Goal: Information Seeking & Learning: Learn about a topic

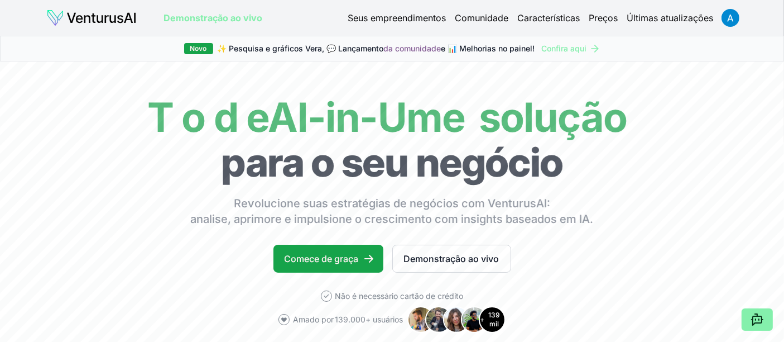
click at [123, 15] on img at bounding box center [91, 18] width 90 height 18
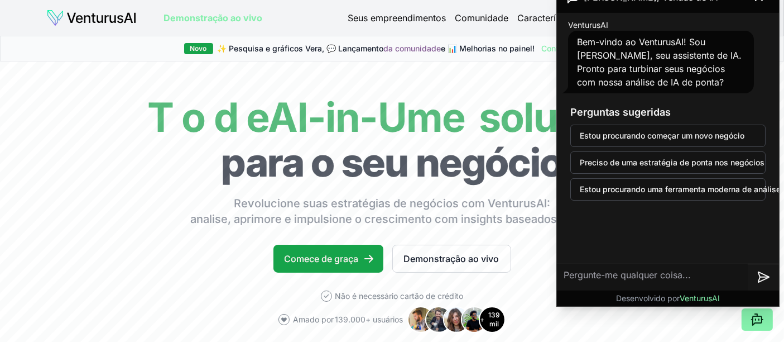
click at [378, 16] on font "Seus empreendimentos" at bounding box center [397, 17] width 98 height 11
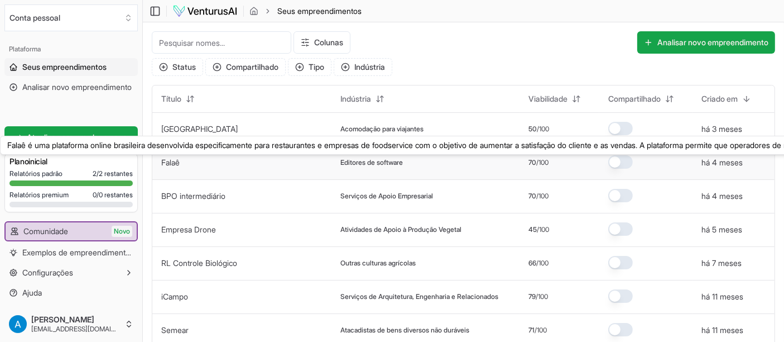
click at [170, 161] on font "Falaê" at bounding box center [170, 161] width 18 height 9
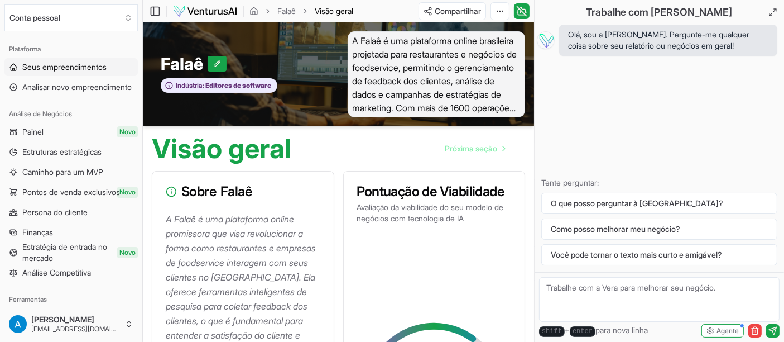
click at [44, 67] on font "Seus empreendimentos" at bounding box center [64, 66] width 84 height 9
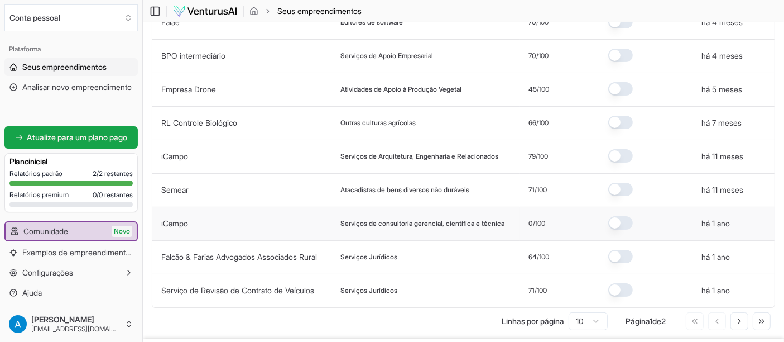
scroll to position [186, 0]
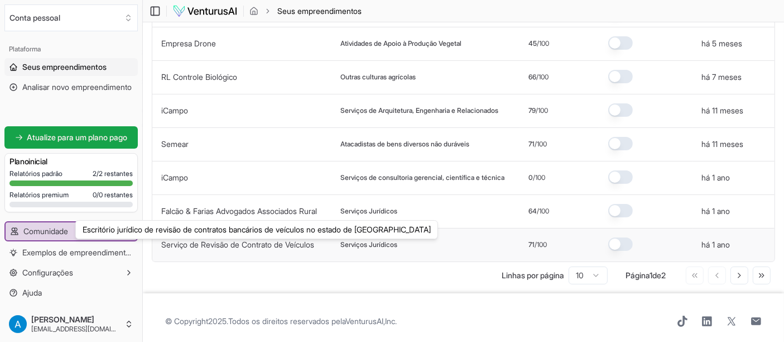
click at [207, 246] on font "Serviço de Revisão de Contrato de Veículos" at bounding box center [237, 244] width 153 height 9
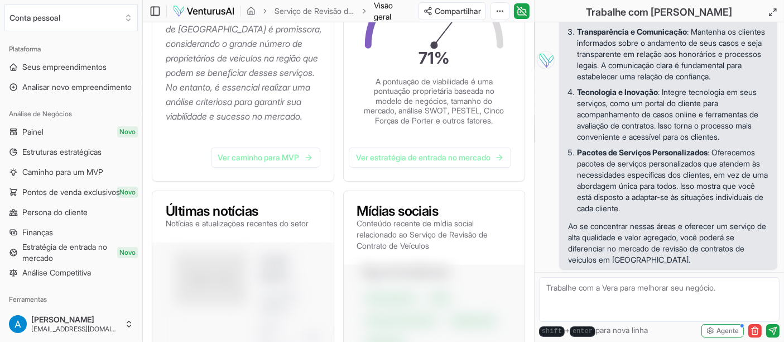
scroll to position [310, 0]
click at [63, 213] on font "Persona do cliente" at bounding box center [54, 211] width 65 height 9
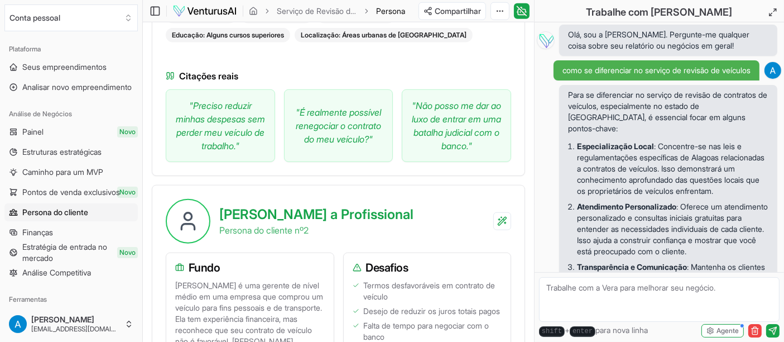
scroll to position [930, 0]
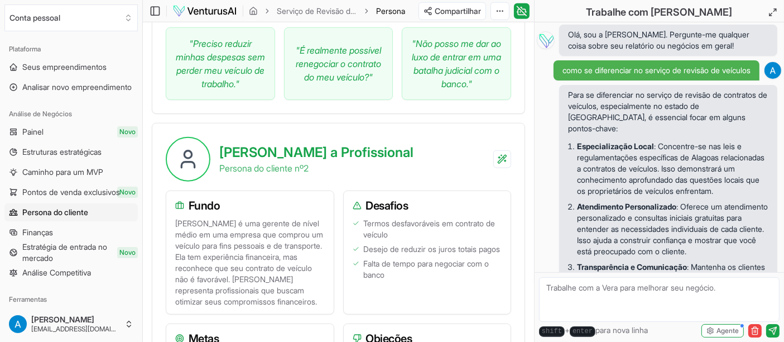
click at [270, 232] on font "[PERSON_NAME] é uma gerente de nível médio em uma empresa que comprou um veícul…" at bounding box center [250, 262] width 150 height 88
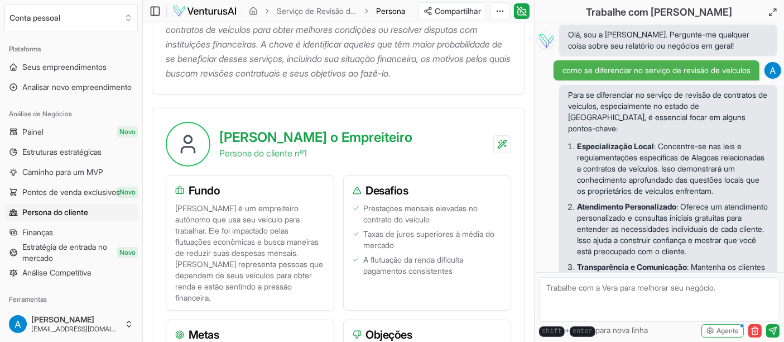
scroll to position [310, 0]
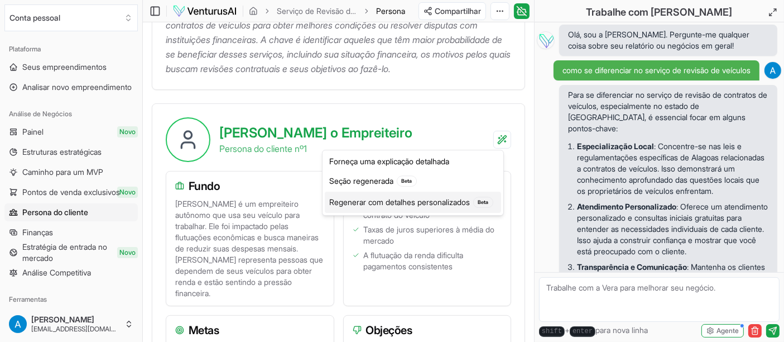
click at [408, 200] on font "Regenerar com detalhes personalizados" at bounding box center [399, 201] width 141 height 9
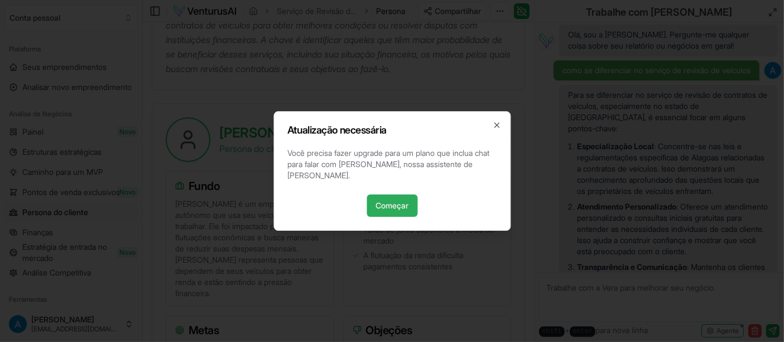
click at [385, 203] on font "Começar" at bounding box center [392, 204] width 33 height 9
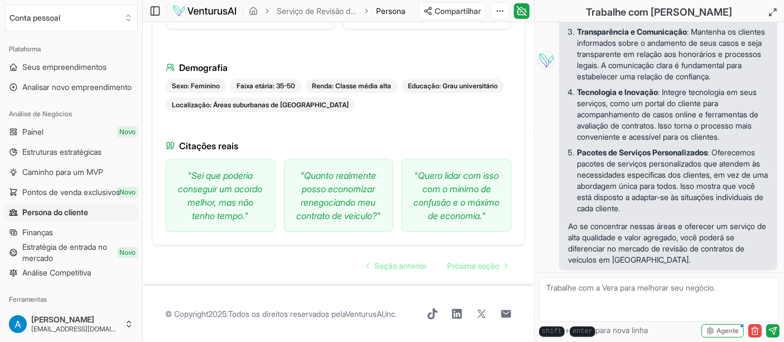
scroll to position [1445, 0]
click at [473, 270] on font "Próxima seção" at bounding box center [473, 265] width 52 height 9
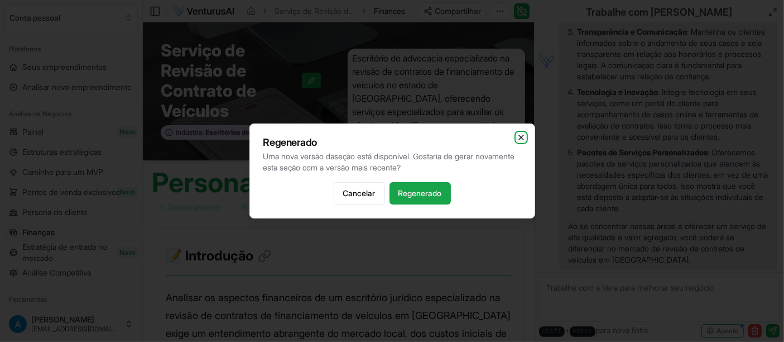
drag, startPoint x: 525, startPoint y: 134, endPoint x: 515, endPoint y: 142, distance: 13.2
click at [525, 134] on icon "button" at bounding box center [521, 137] width 9 height 9
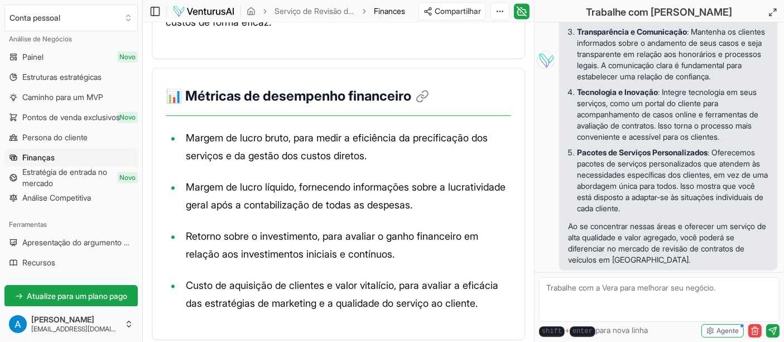
scroll to position [124, 0]
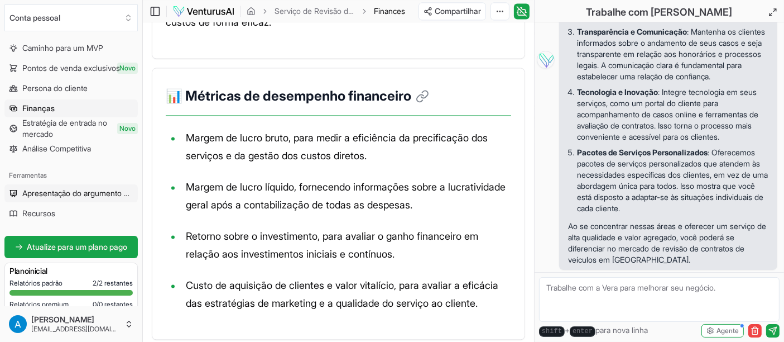
click at [76, 193] on font "Apresentação do argumento de venda" at bounding box center [89, 192] width 134 height 9
